Goal: Transaction & Acquisition: Purchase product/service

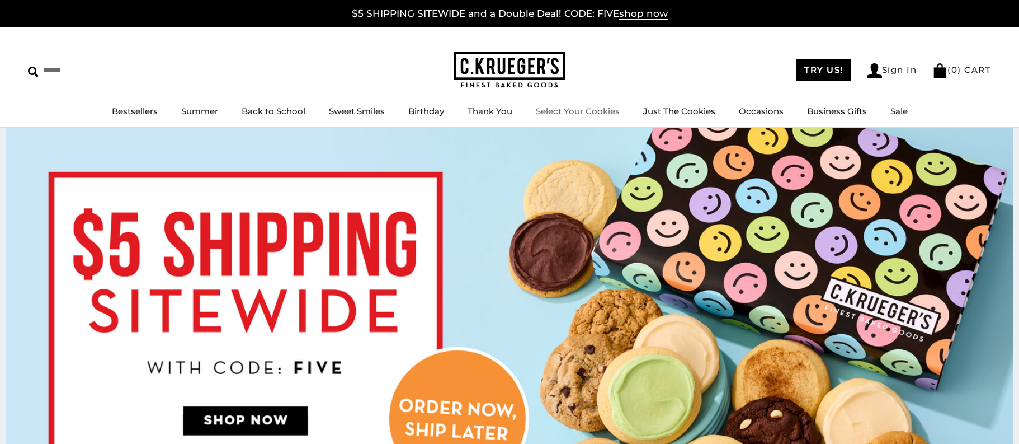
click at [554, 115] on link "Select Your Cookies" at bounding box center [578, 111] width 84 height 11
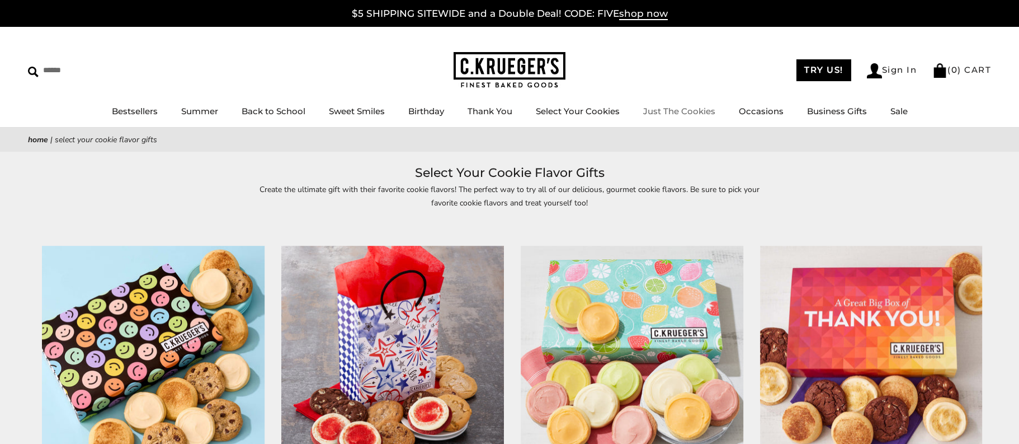
click at [680, 113] on link "Just The Cookies" at bounding box center [679, 111] width 72 height 11
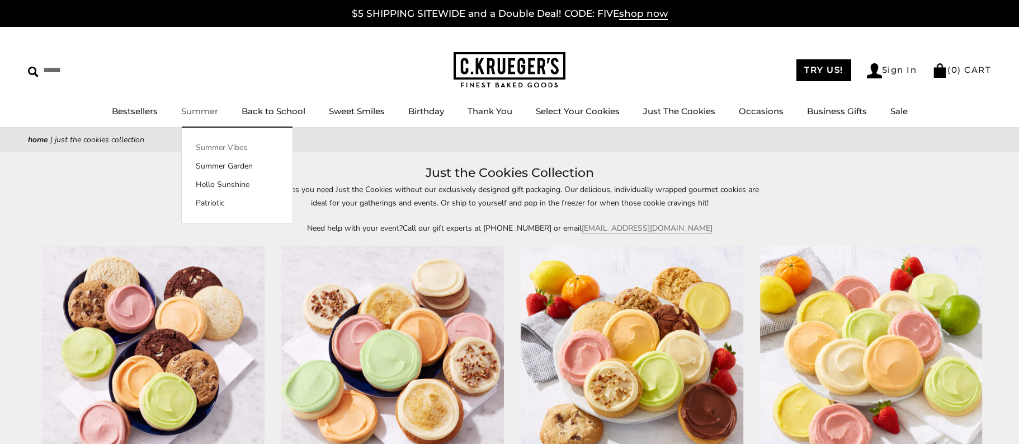
click at [208, 145] on link "Summer Vibes" at bounding box center [237, 148] width 111 height 12
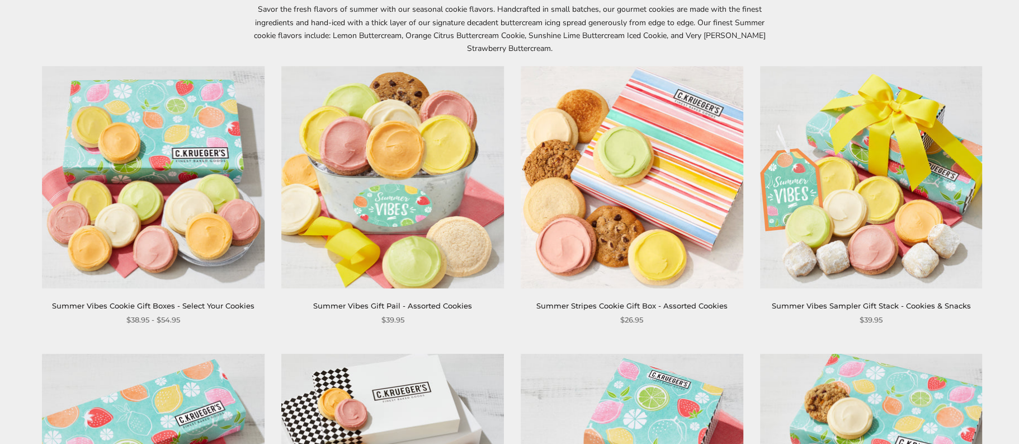
click at [185, 308] on link "Summer Vibes Cookie Gift Boxes - Select Your Cookies" at bounding box center [153, 305] width 203 height 9
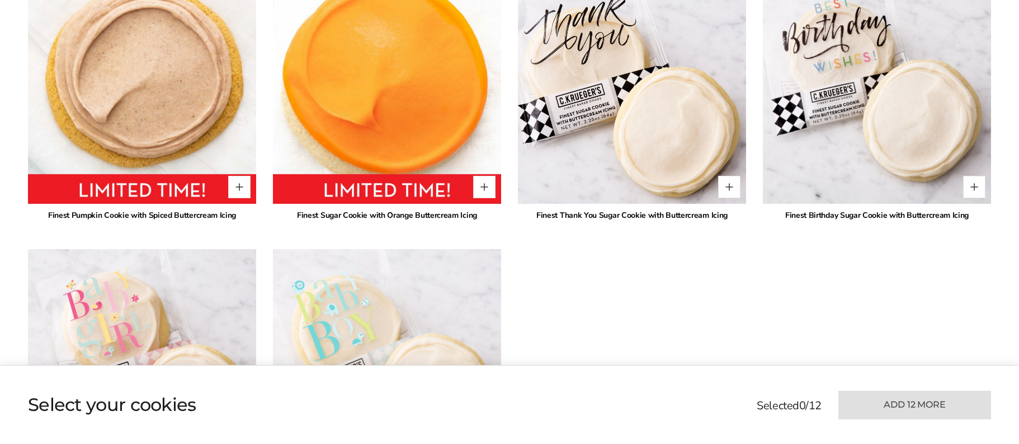
scroll to position [2734, 0]
